Goal: Ask a question: Seek information or help from site administrators or community

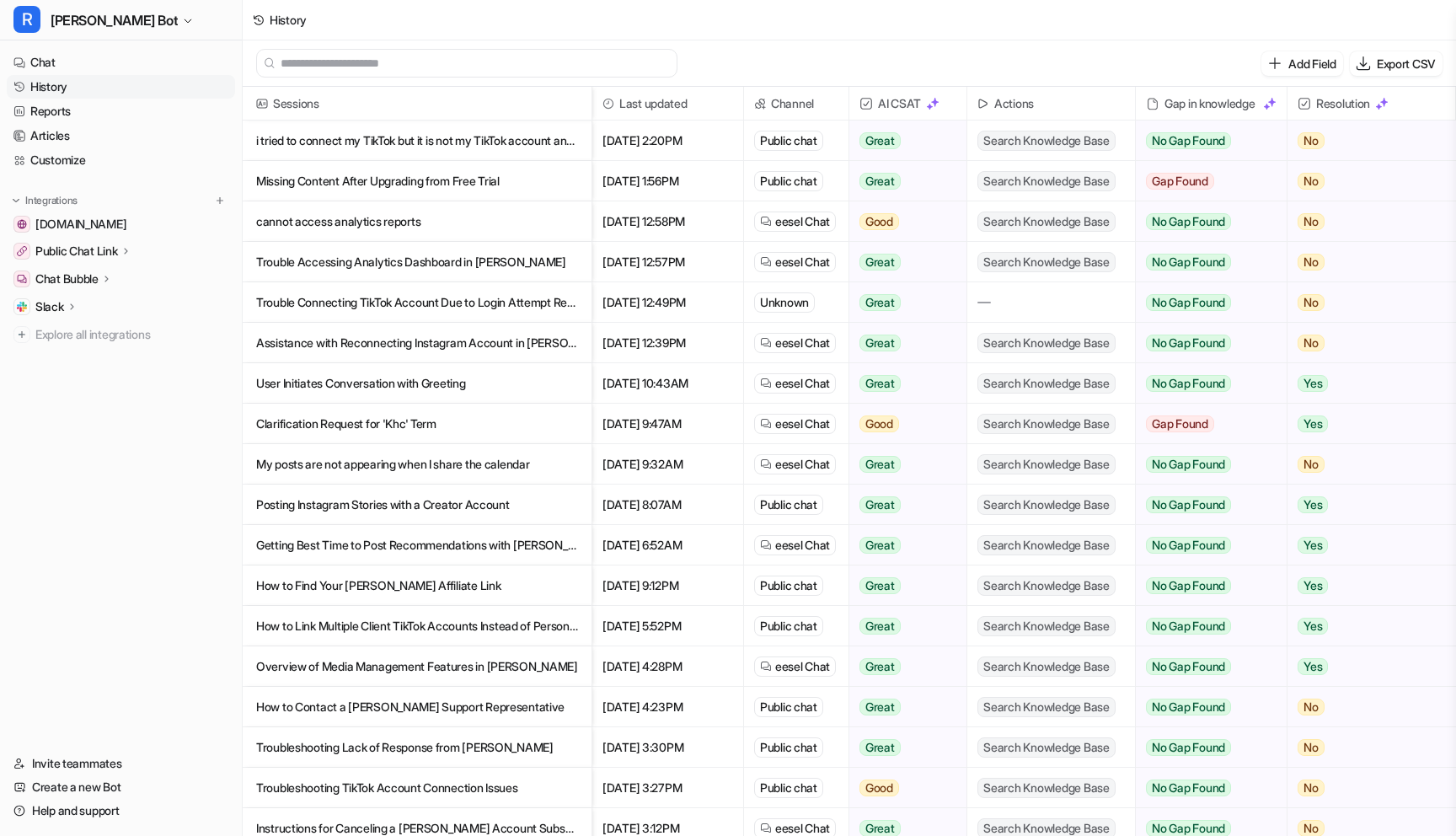
click at [468, 150] on p "i tried to connect my TikTok but it is not my TikTok account and when I try to" at bounding box center [417, 141] width 322 height 41
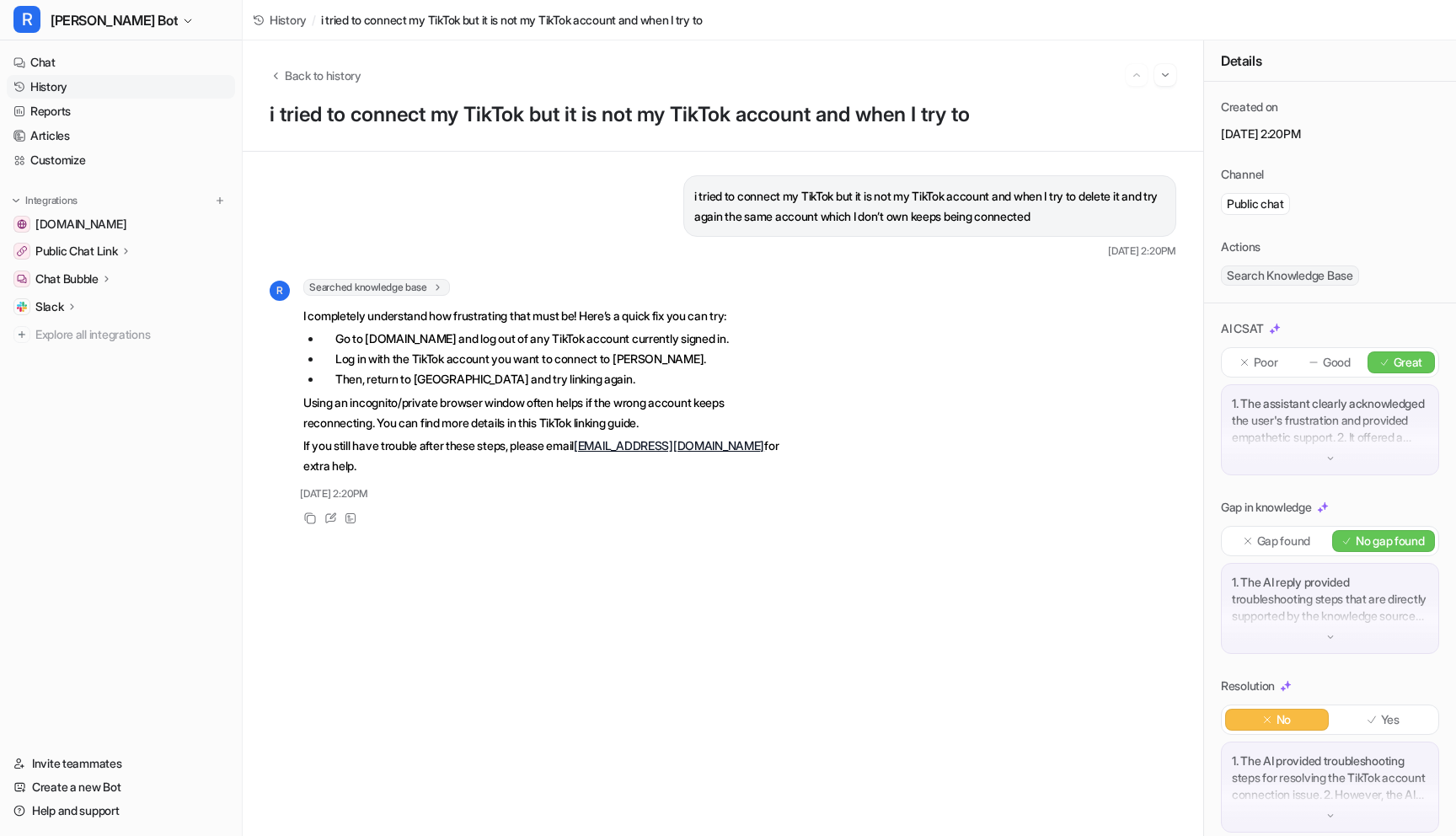
click at [43, 94] on link "History" at bounding box center [121, 87] width 229 height 24
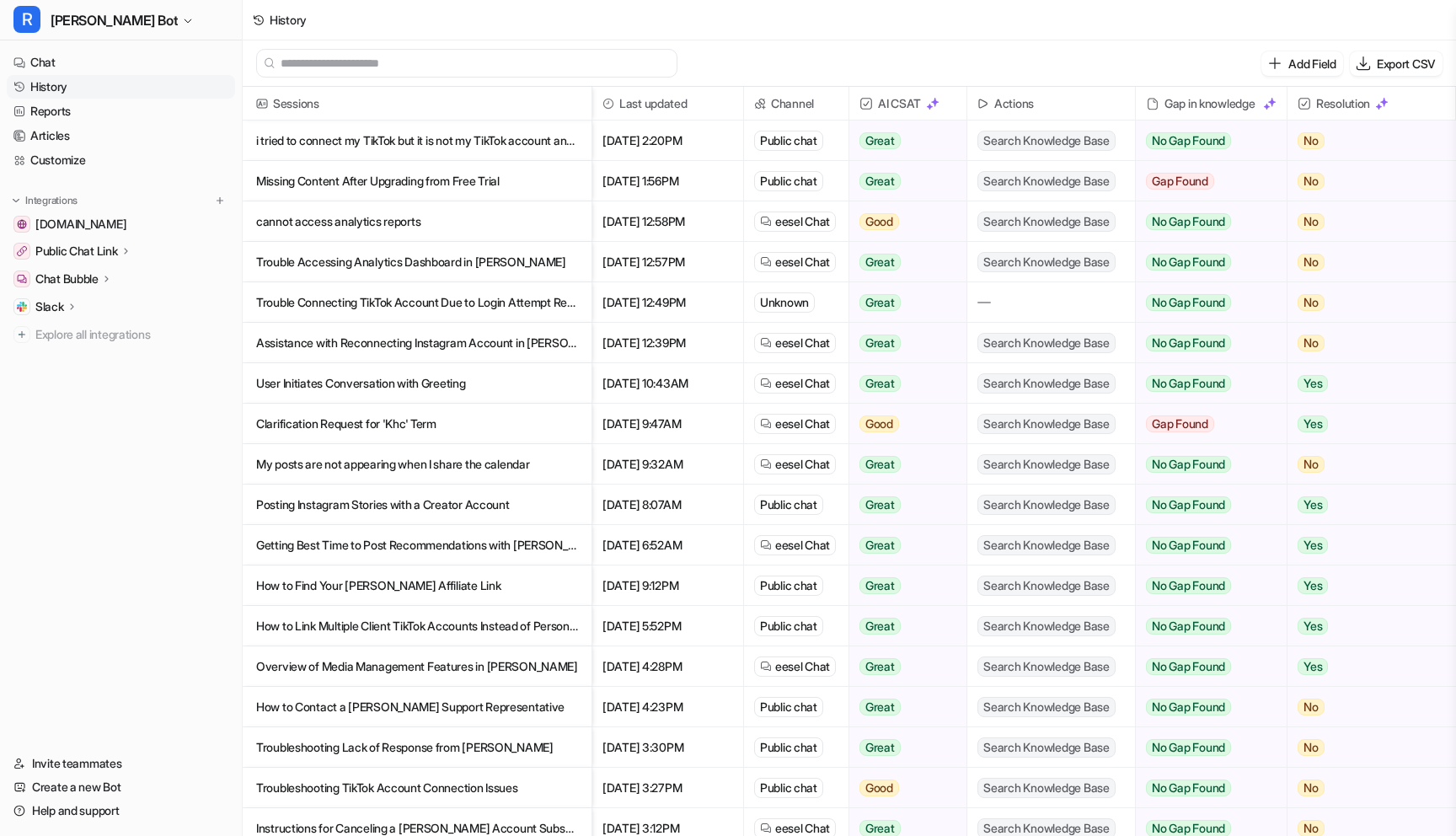
click at [527, 213] on p "cannot access analytics reports" at bounding box center [417, 221] width 322 height 41
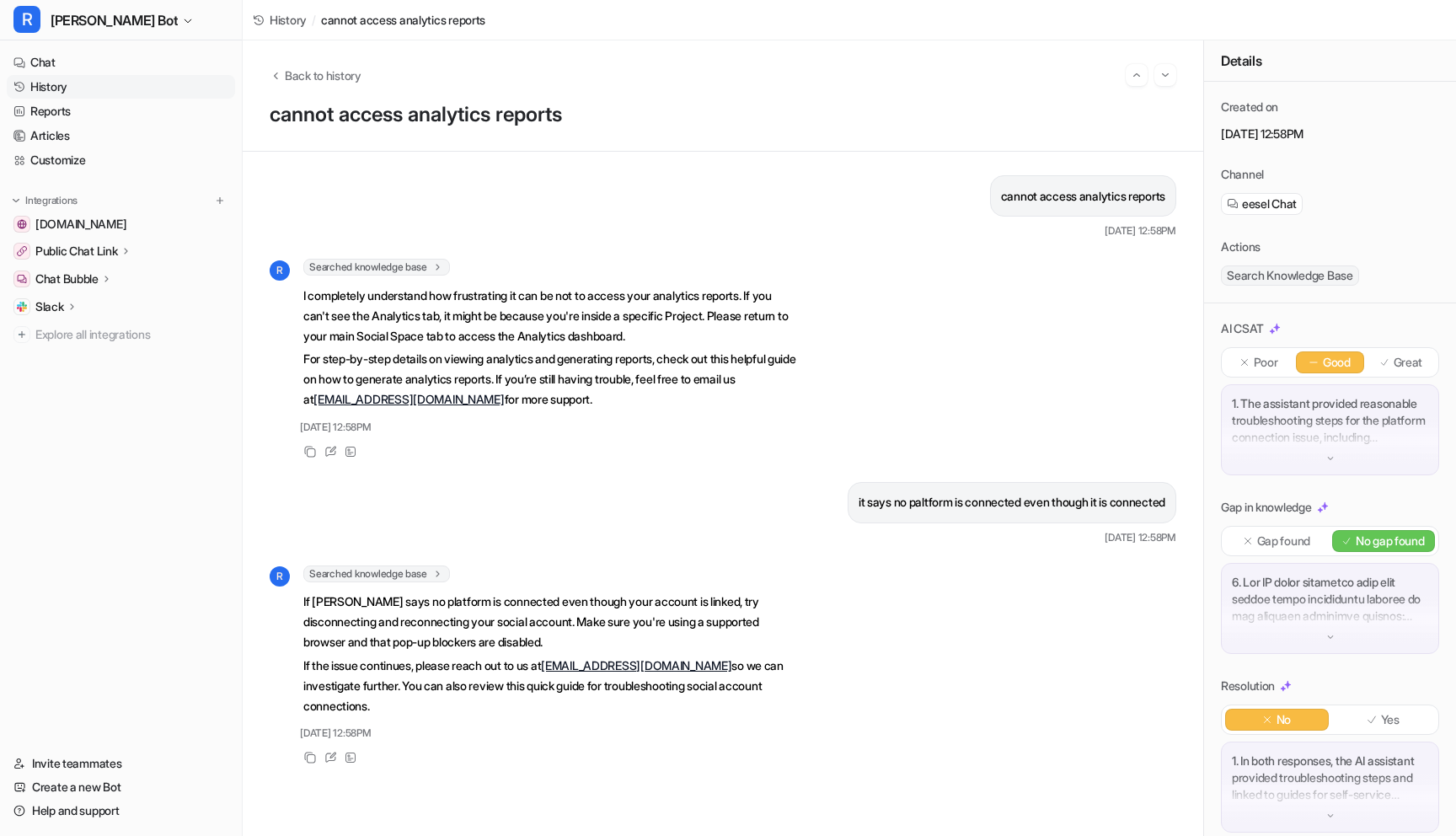
click at [59, 88] on link "History" at bounding box center [121, 87] width 229 height 24
